Goal: Answer question/provide support: Answer question/provide support

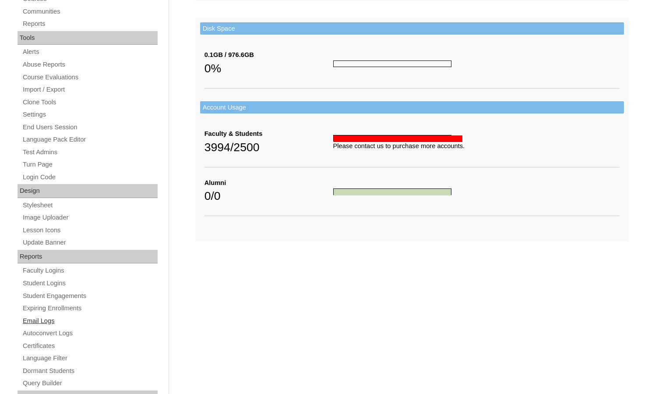
scroll to position [320, 0]
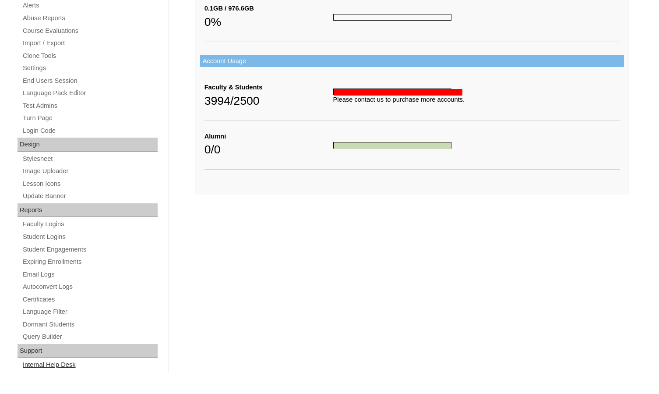
click at [69, 364] on link "Internal Help Desk" at bounding box center [90, 364] width 136 height 11
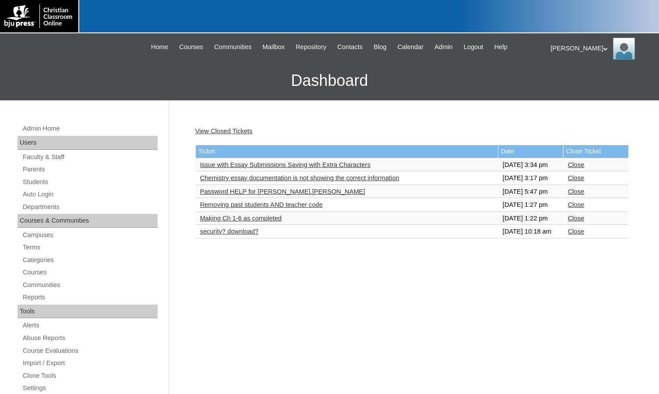
click at [330, 181] on link "Chemistry essay documentation is not showing the correct information" at bounding box center [299, 177] width 199 height 7
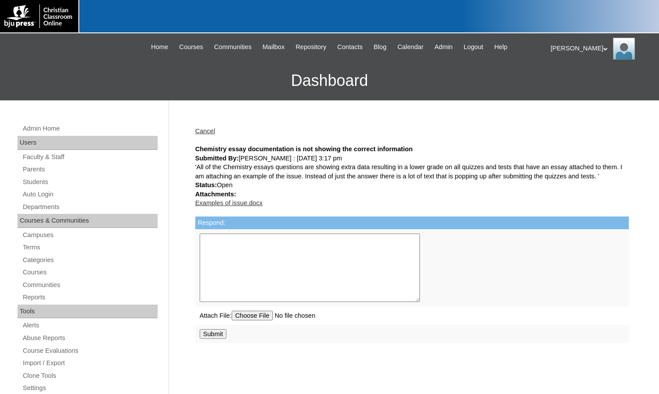
click at [213, 206] on link "Examples of issue.docx" at bounding box center [228, 202] width 67 height 7
click at [202, 129] on link "Cancel" at bounding box center [205, 130] width 20 height 7
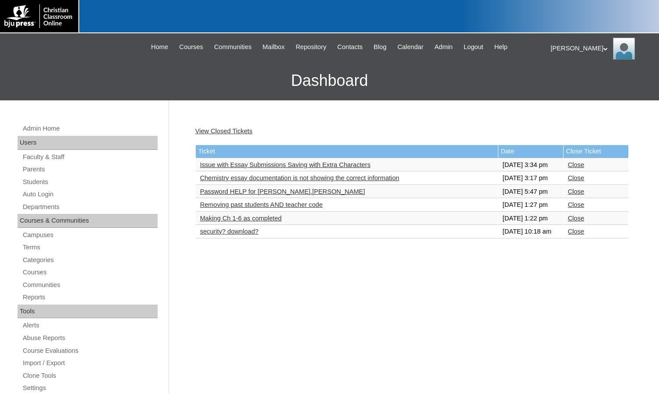
click at [262, 168] on link "Issue with Essay Submissions Saving with Extra Characters" at bounding box center [285, 164] width 170 height 7
click at [253, 181] on link "Chemistry essay documentation is not showing the correct information" at bounding box center [299, 177] width 199 height 7
click at [237, 168] on link "Issue with Essay Submissions Saving with Extra Characters" at bounding box center [285, 164] width 170 height 7
click at [291, 181] on link "Chemistry essay documentation is not showing the correct information" at bounding box center [299, 177] width 199 height 7
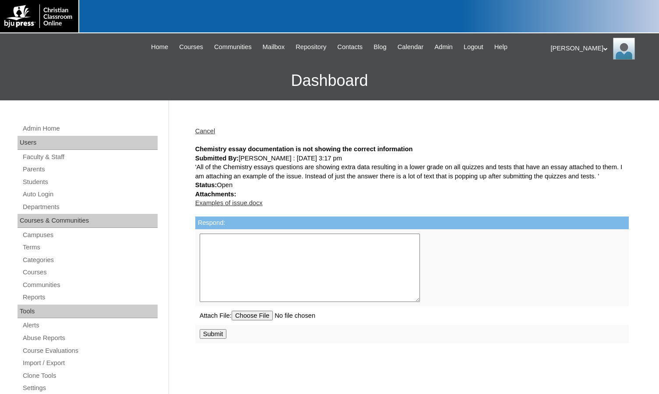
click at [305, 281] on textarea "Respond:" at bounding box center [310, 268] width 220 height 68
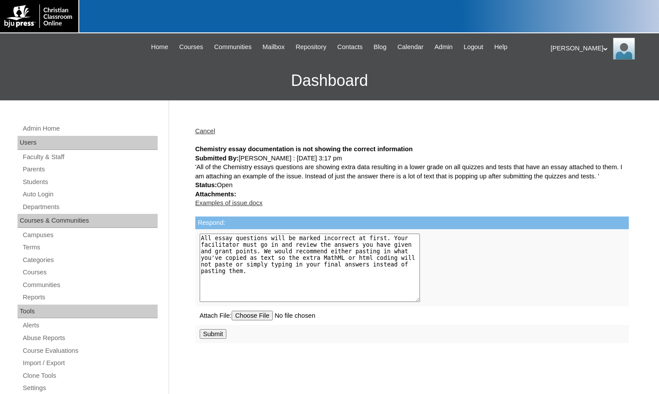
type textarea "All essay questions will be marked incorrect at first. Your facilitator must go…"
click at [223, 339] on input "Submit" at bounding box center [213, 334] width 27 height 10
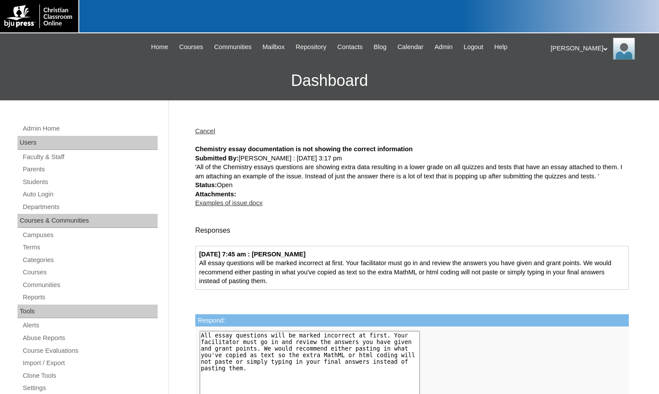
scroll to position [320, 0]
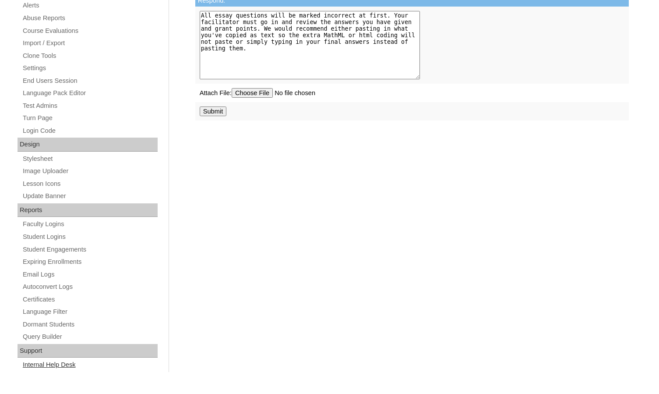
click at [62, 361] on link "Internal Help Desk" at bounding box center [90, 364] width 136 height 11
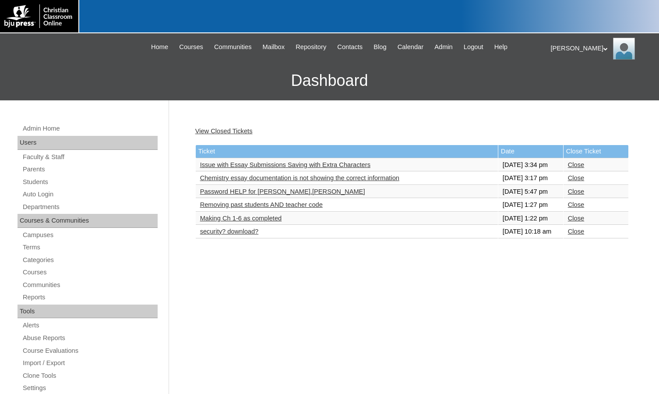
click at [314, 181] on link "Chemistry essay documentation is not showing the correct information" at bounding box center [299, 177] width 199 height 7
click at [581, 168] on link "Close" at bounding box center [576, 164] width 16 height 7
click at [334, 164] on link "Issue with Essay Submissions Saving with Extra Characters" at bounding box center [285, 164] width 170 height 7
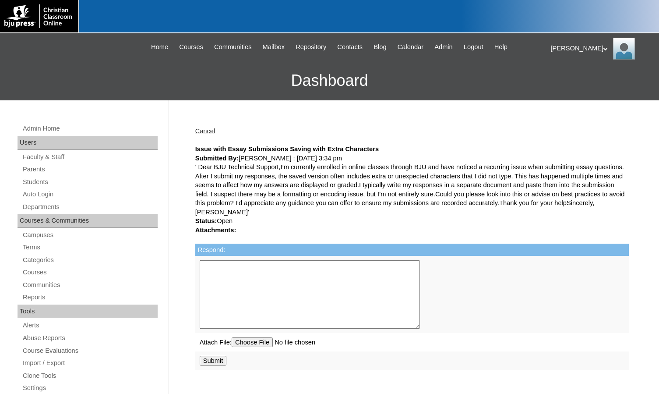
click at [306, 301] on textarea "Respond:" at bounding box center [310, 294] width 220 height 68
type textarea "We are closing this ticket as we have responded to your previous one on the sam…"
click at [218, 365] on input "Submit" at bounding box center [213, 361] width 27 height 10
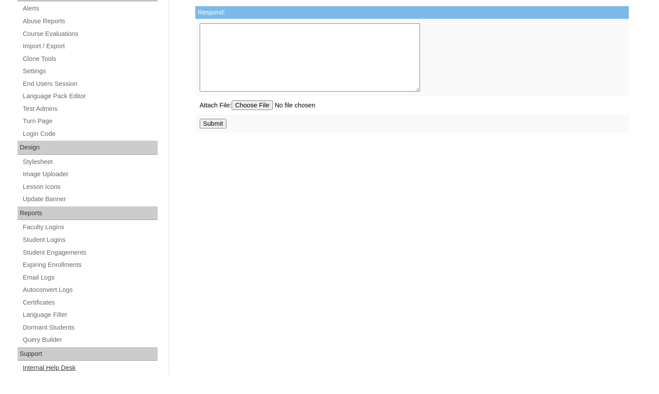
scroll to position [320, 0]
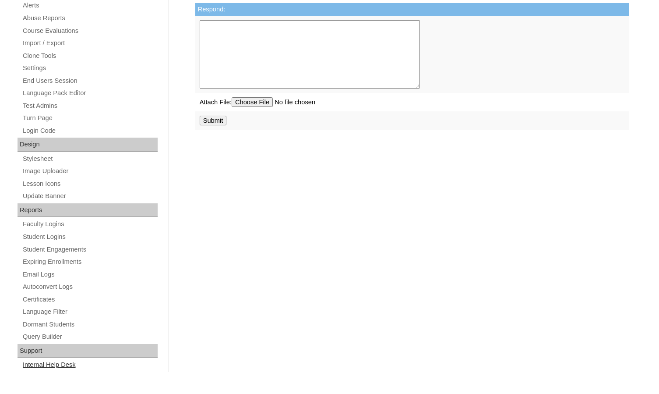
click at [67, 368] on link "Internal Help Desk" at bounding box center [90, 364] width 136 height 11
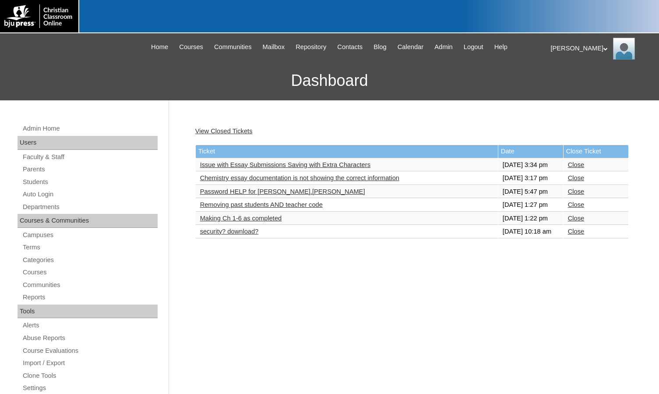
click at [316, 168] on link "Issue with Essay Submissions Saving with Extra Characters" at bounding box center [285, 164] width 170 height 7
click at [582, 168] on link "Close" at bounding box center [576, 164] width 16 height 7
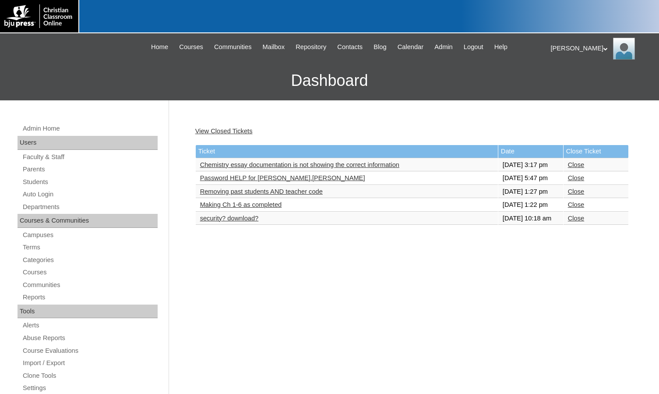
click at [389, 168] on link "Chemistry essay documentation is not showing the correct information" at bounding box center [299, 164] width 199 height 7
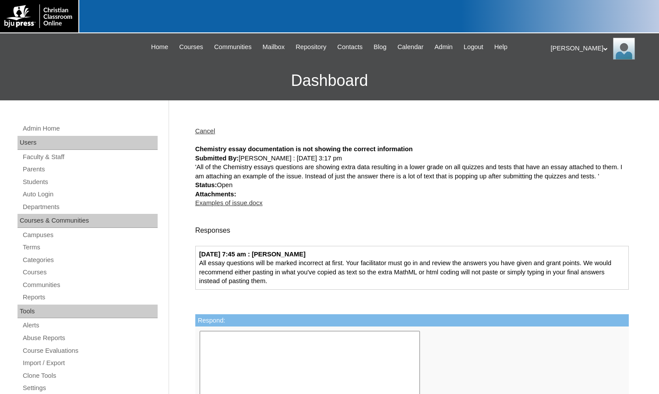
click at [206, 281] on div "[DATE] 7:45 am : [PERSON_NAME] All essay questions will be marked incorrect at …" at bounding box center [412, 268] width 434 height 44
drag, startPoint x: 201, startPoint y: 271, endPoint x: 332, endPoint y: 298, distance: 134.1
click at [332, 290] on div "09/30/2025 7:45 am : Melanie Sevilla All essay questions will be marked incorre…" at bounding box center [412, 268] width 434 height 44
copy div "All essay questions will be marked incorrect at first. Your facilitator must go…"
click at [72, 185] on link "Students" at bounding box center [90, 182] width 136 height 11
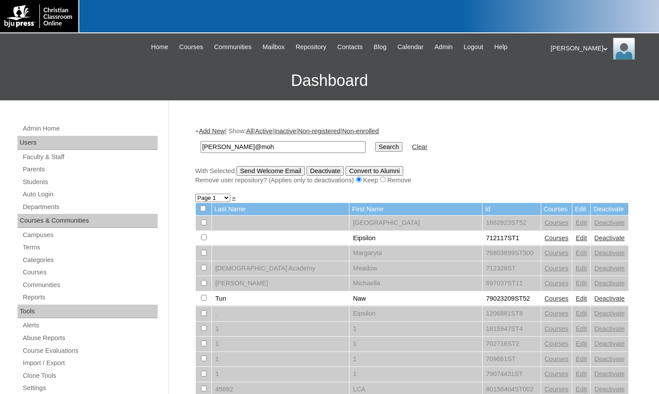
type input "[PERSON_NAME]@moh"
click at [375, 142] on input "Search" at bounding box center [388, 147] width 27 height 10
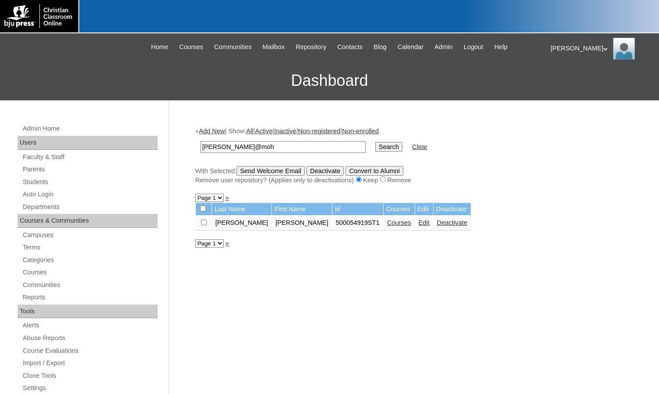
click at [419, 223] on link "Edit" at bounding box center [424, 222] width 11 height 7
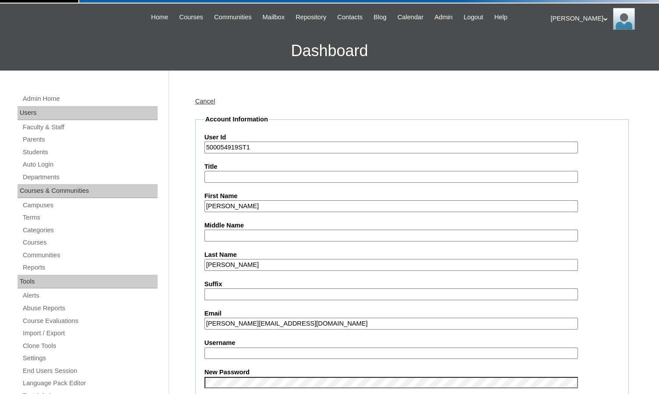
scroll to position [88, 0]
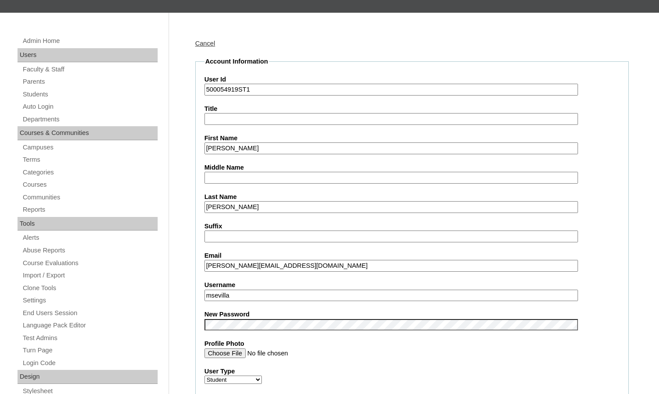
drag, startPoint x: 243, startPoint y: 294, endPoint x: 170, endPoint y: 288, distance: 73.0
type input "[PERSON_NAME].[PERSON_NAME]"
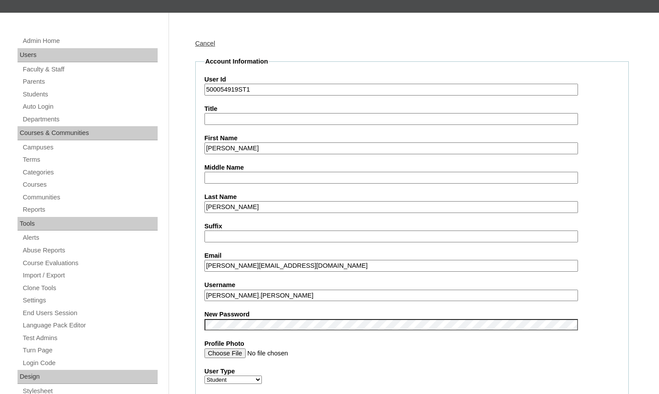
click at [255, 294] on input "ely.armendariz" at bounding box center [392, 296] width 374 height 12
drag, startPoint x: 258, startPoint y: 294, endPoint x: 179, endPoint y: 289, distance: 79.9
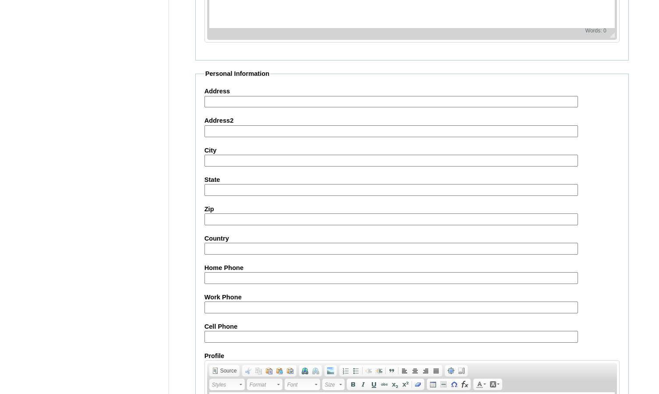
scroll to position [941, 0]
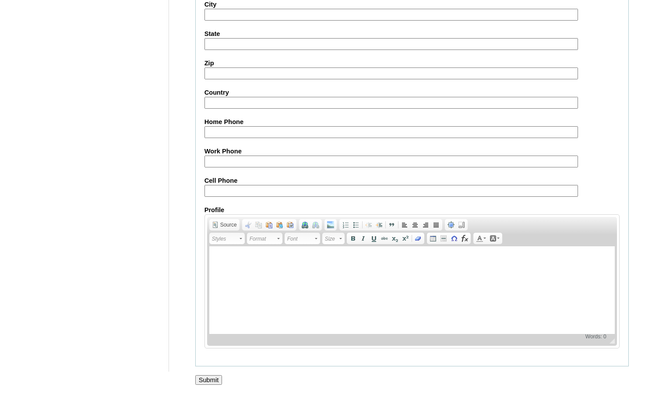
drag, startPoint x: 207, startPoint y: 378, endPoint x: 235, endPoint y: 365, distance: 31.4
click at [207, 378] on input "Submit" at bounding box center [208, 380] width 27 height 10
